Goal: Entertainment & Leisure: Consume media (video, audio)

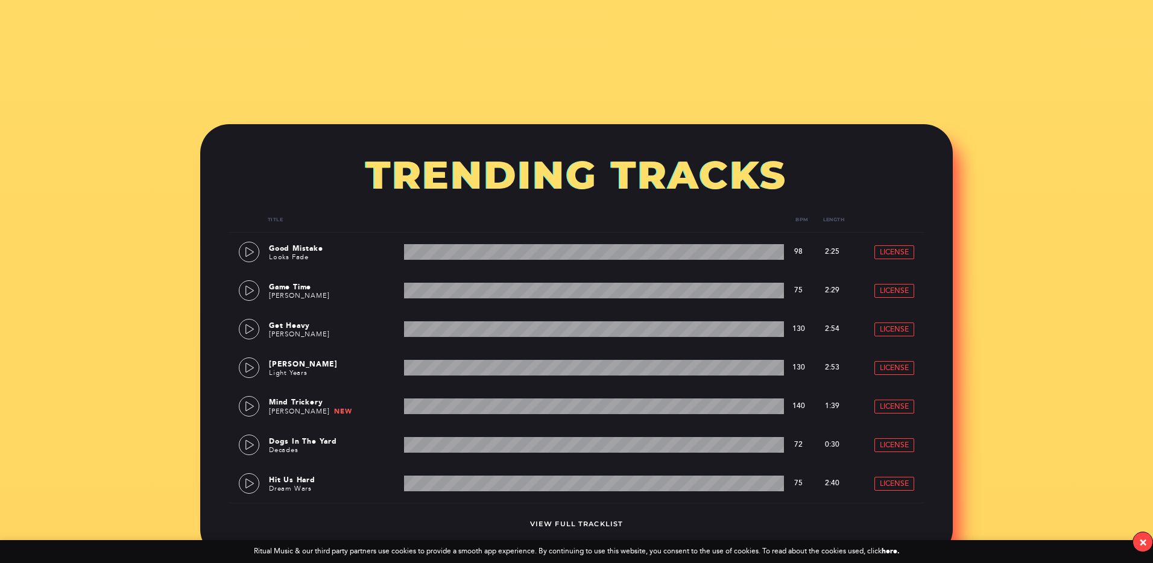
scroll to position [666, 0]
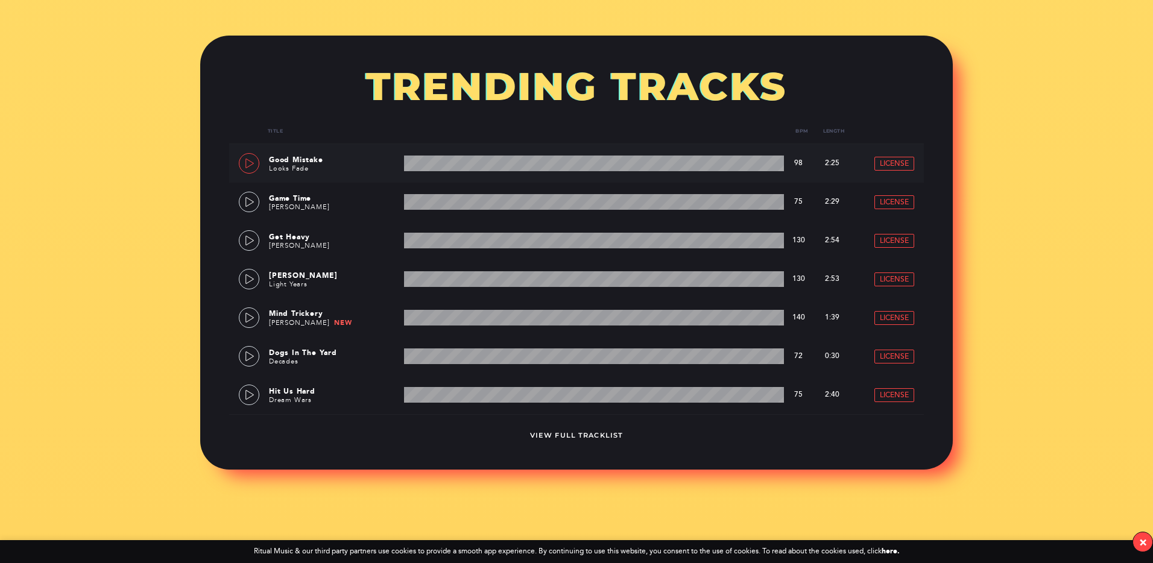
click at [245, 168] on link at bounding box center [249, 163] width 20 height 20
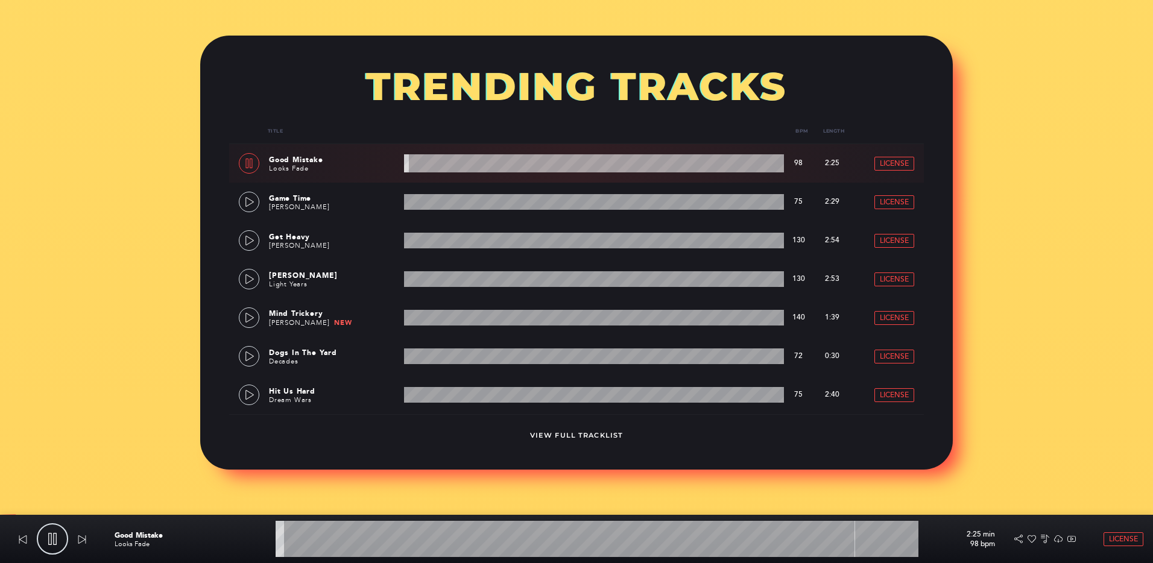
click at [467, 171] on wave at bounding box center [594, 163] width 380 height 18
click at [566, 165] on wave at bounding box center [594, 163] width 380 height 18
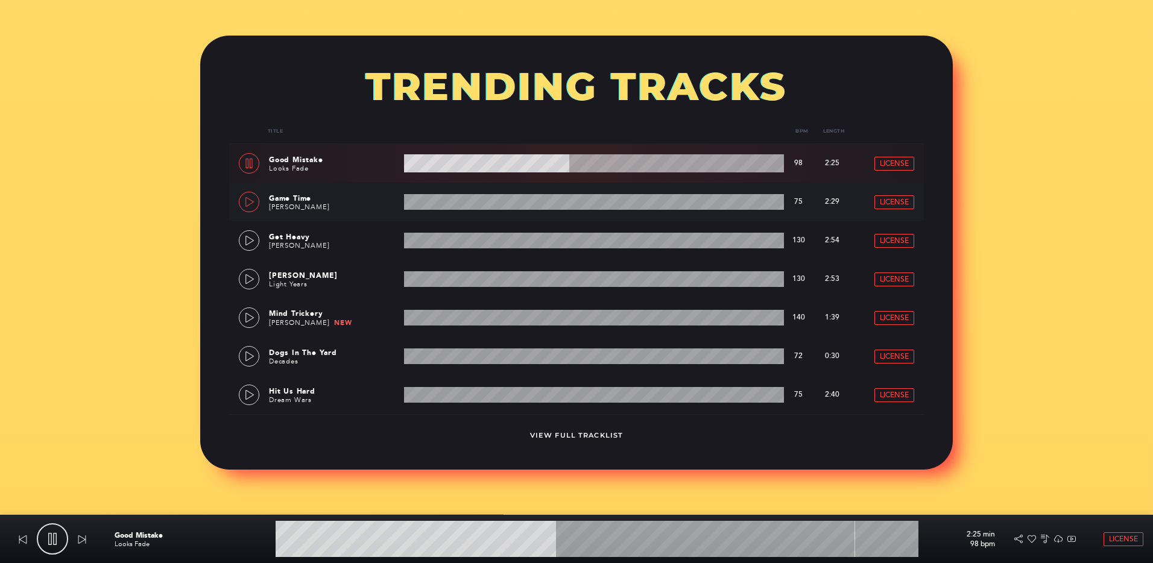
click at [247, 207] on link at bounding box center [249, 202] width 20 height 20
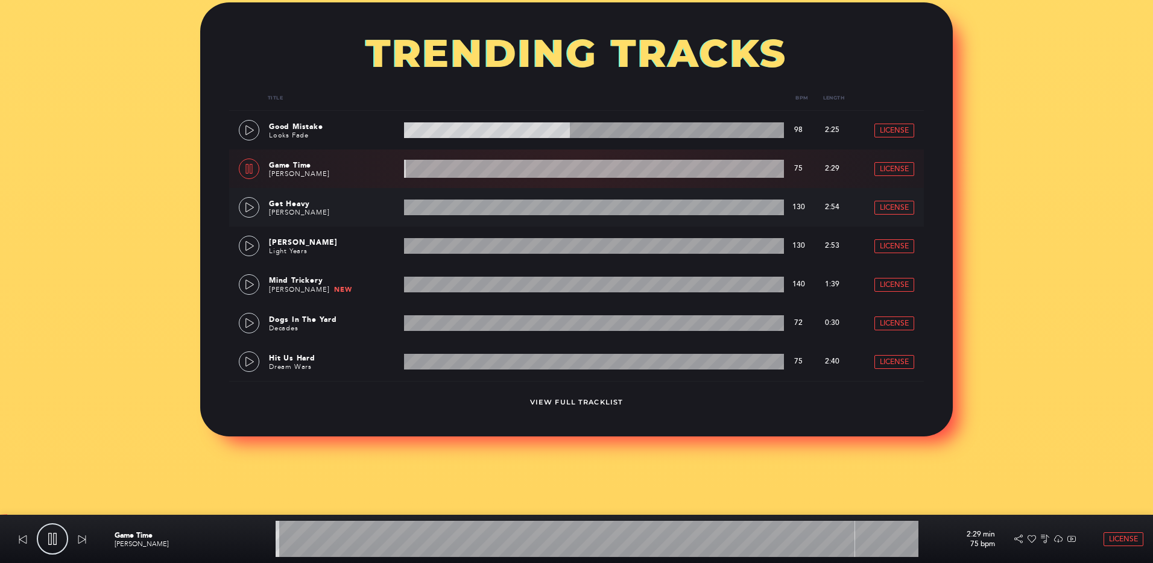
scroll to position [719, 0]
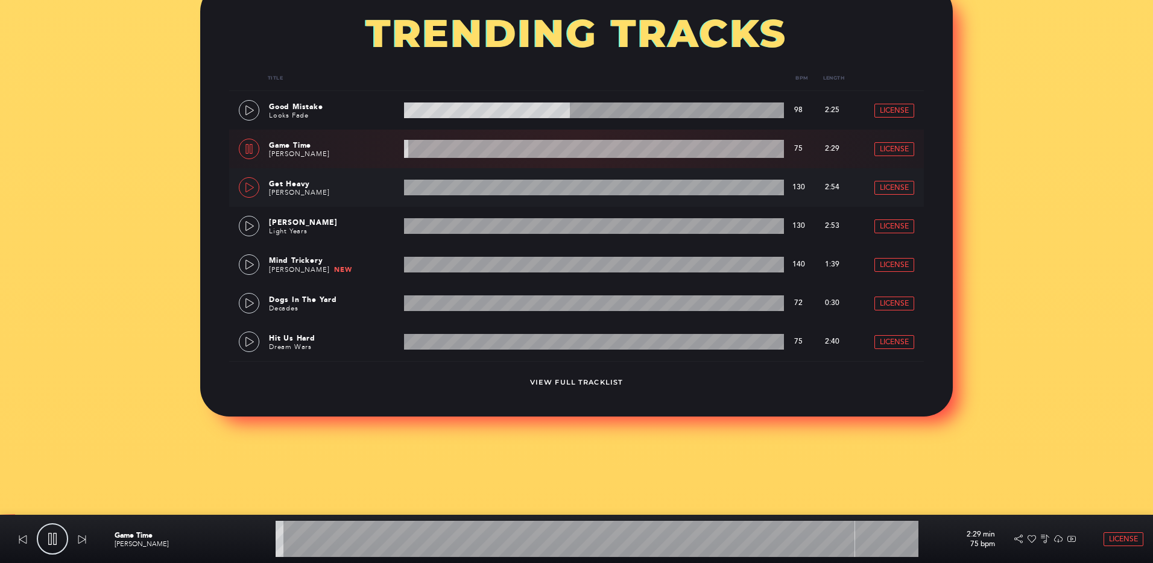
click at [248, 182] on link at bounding box center [249, 187] width 20 height 20
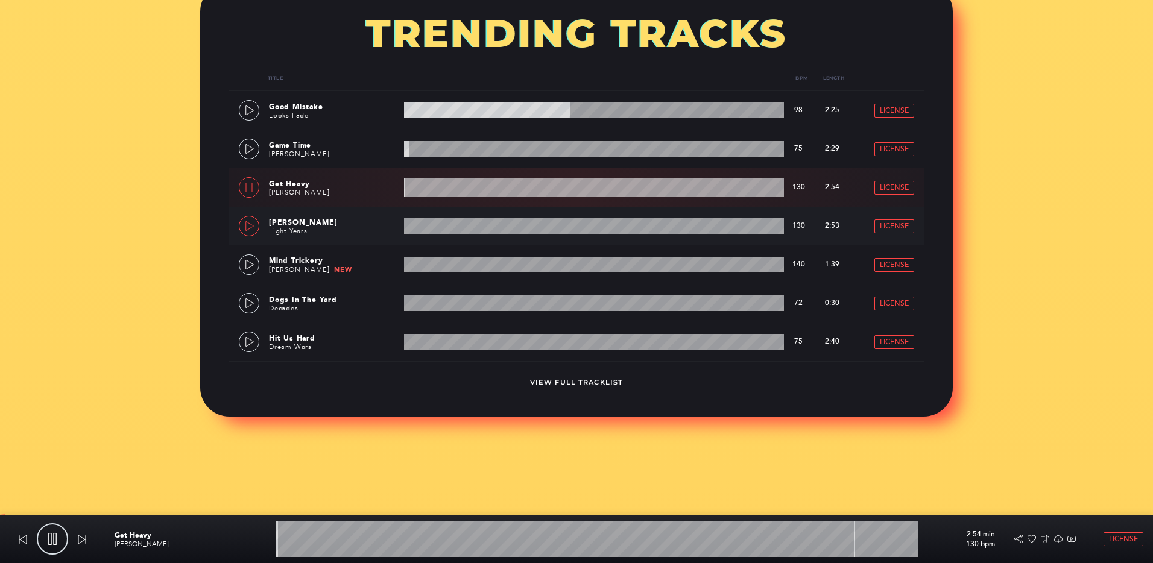
click at [245, 222] on icon at bounding box center [249, 226] width 8 height 10
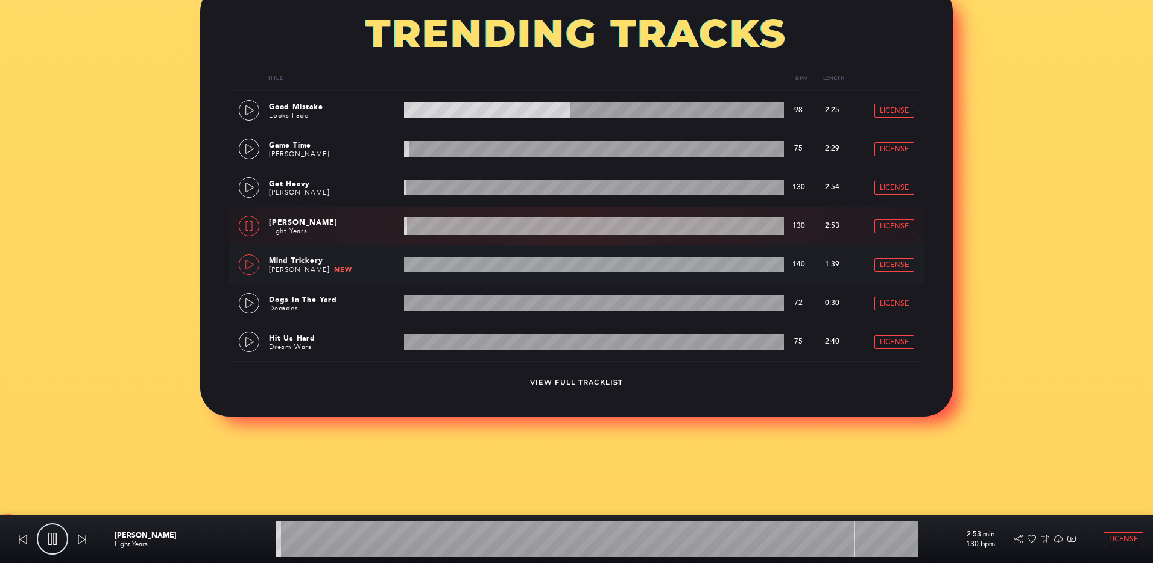
click at [250, 254] on link at bounding box center [249, 264] width 20 height 20
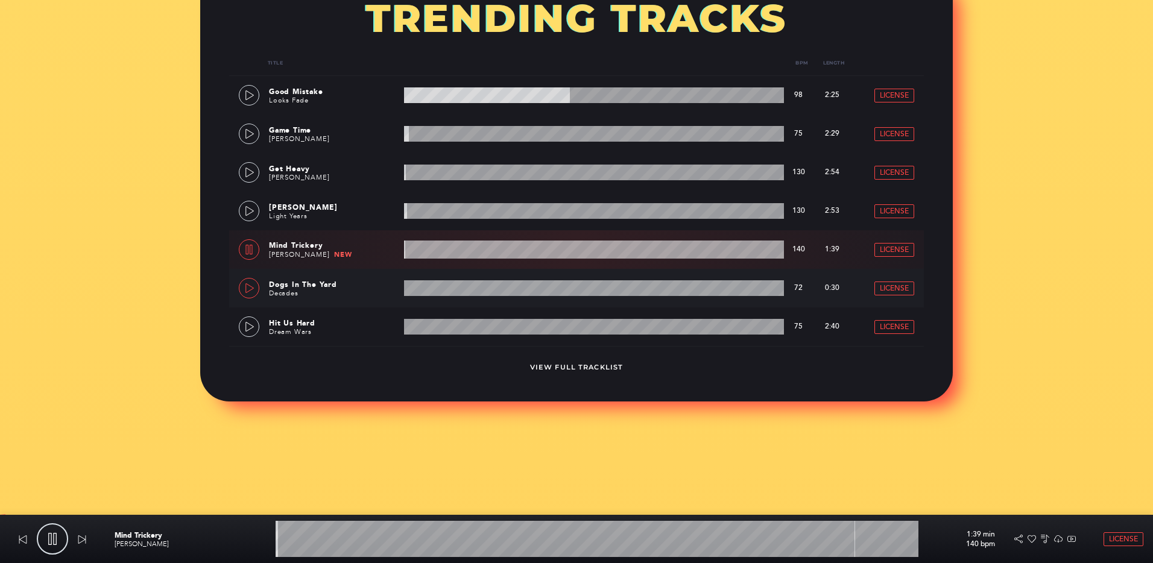
scroll to position [736, 0]
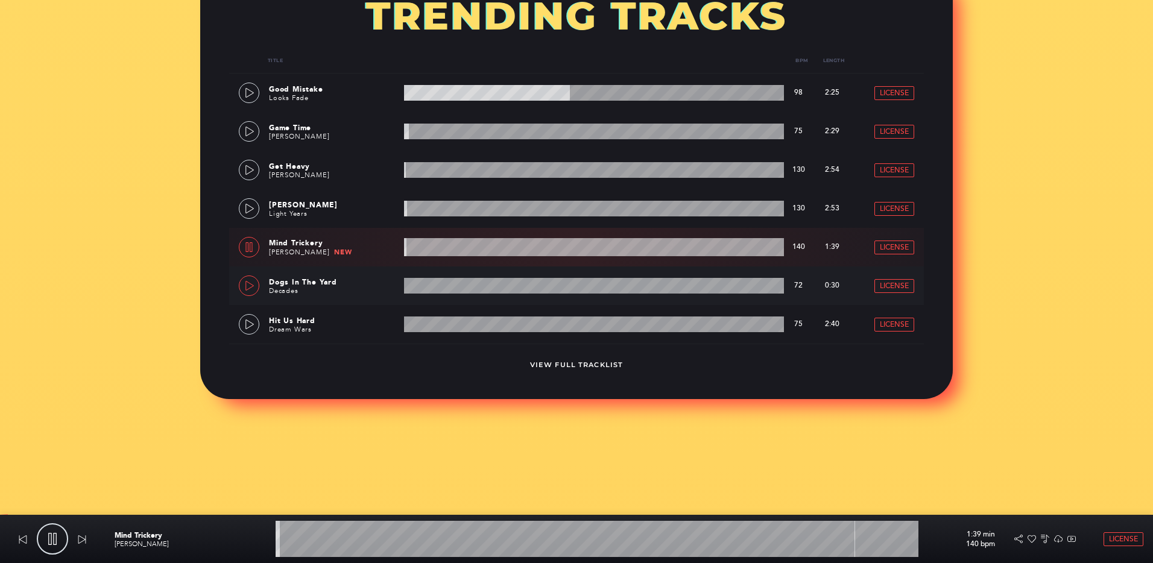
click at [246, 288] on icon at bounding box center [250, 286] width 10 height 10
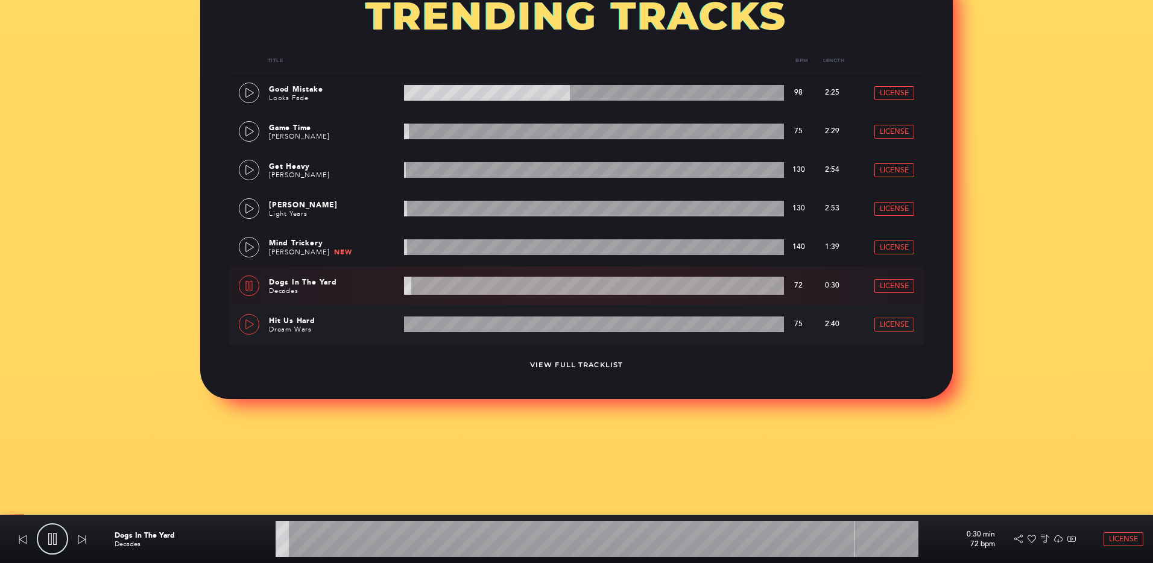
click at [251, 322] on icon at bounding box center [250, 325] width 10 height 10
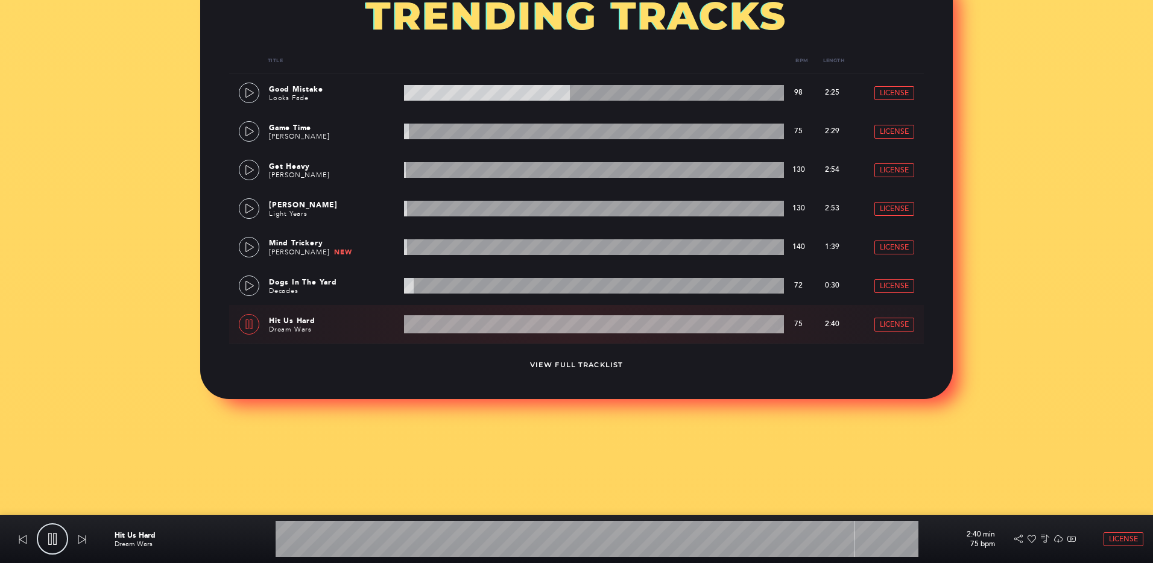
scroll to position [977, 0]
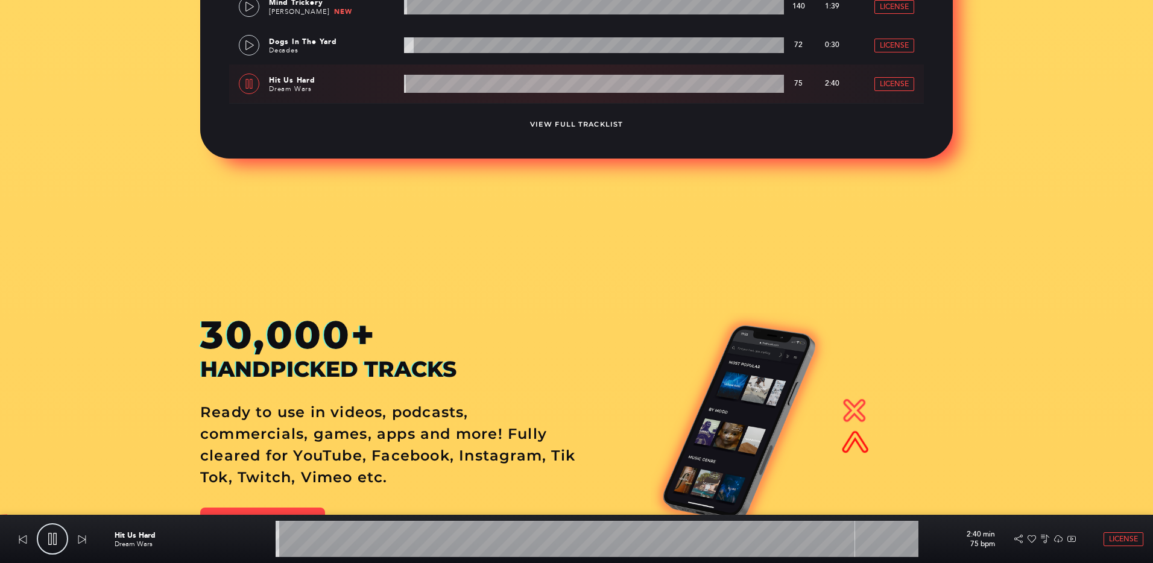
click at [247, 83] on icon at bounding box center [249, 84] width 10 height 10
type input "0.74"
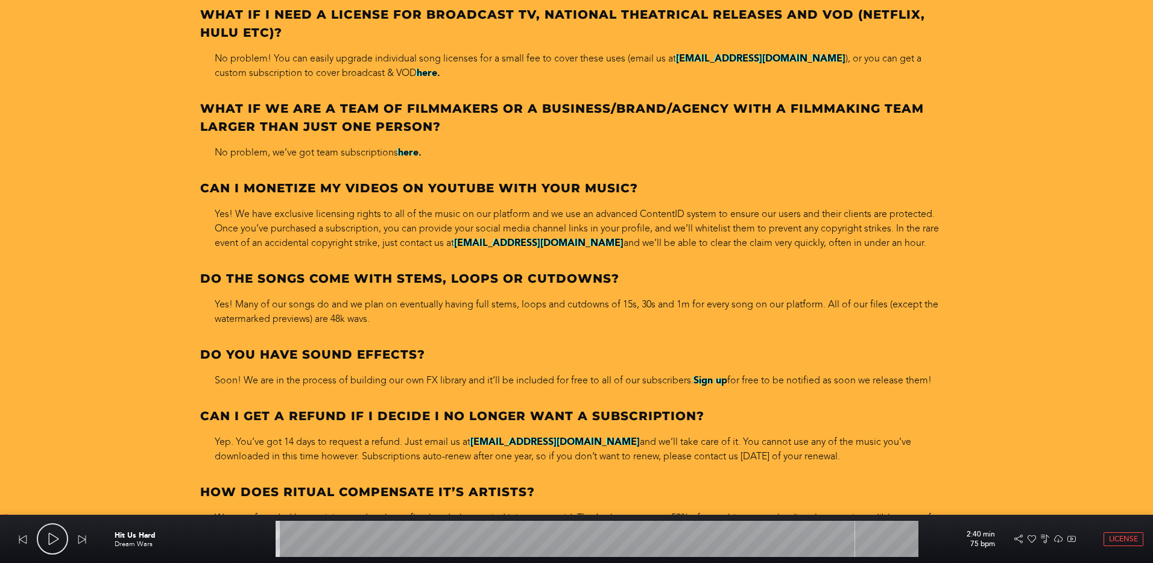
scroll to position [5828, 0]
